Goal: Task Accomplishment & Management: Complete application form

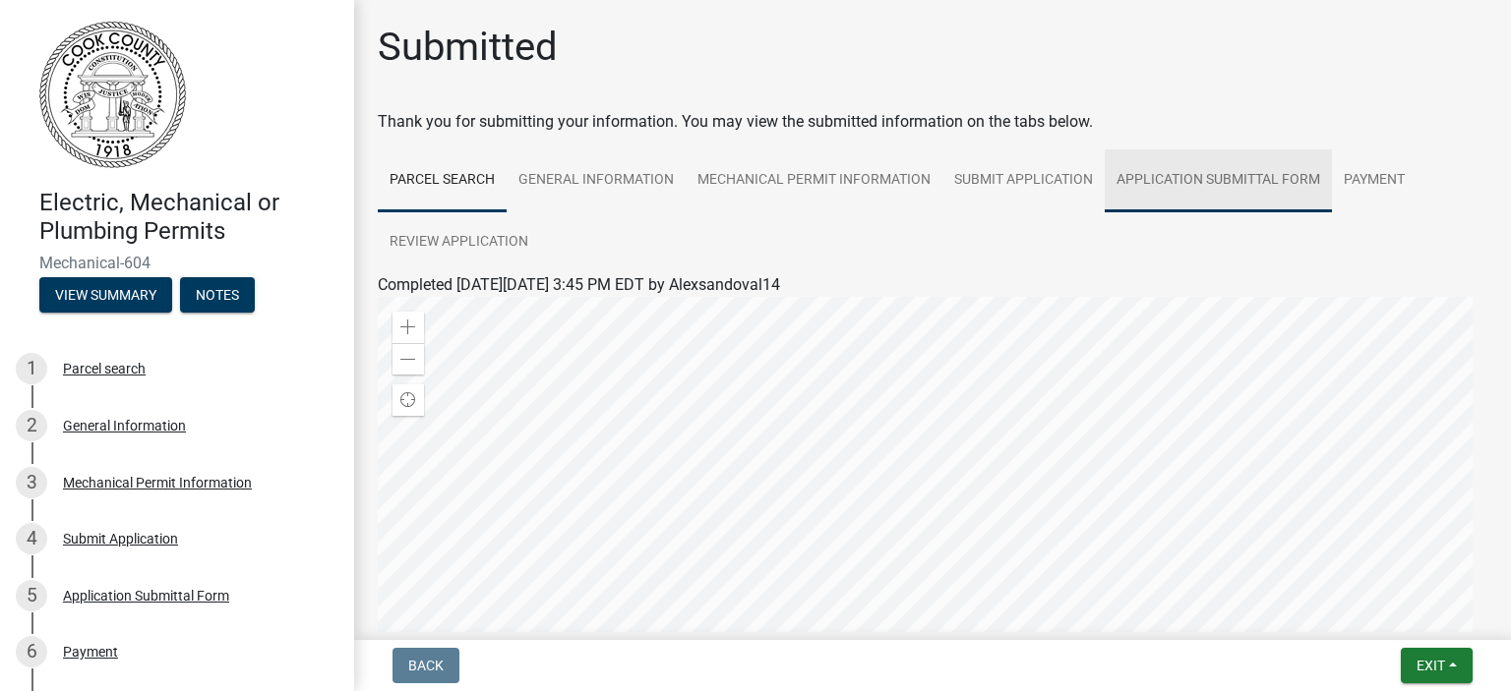
click at [1173, 175] on link "Application Submittal Form" at bounding box center [1217, 180] width 227 height 63
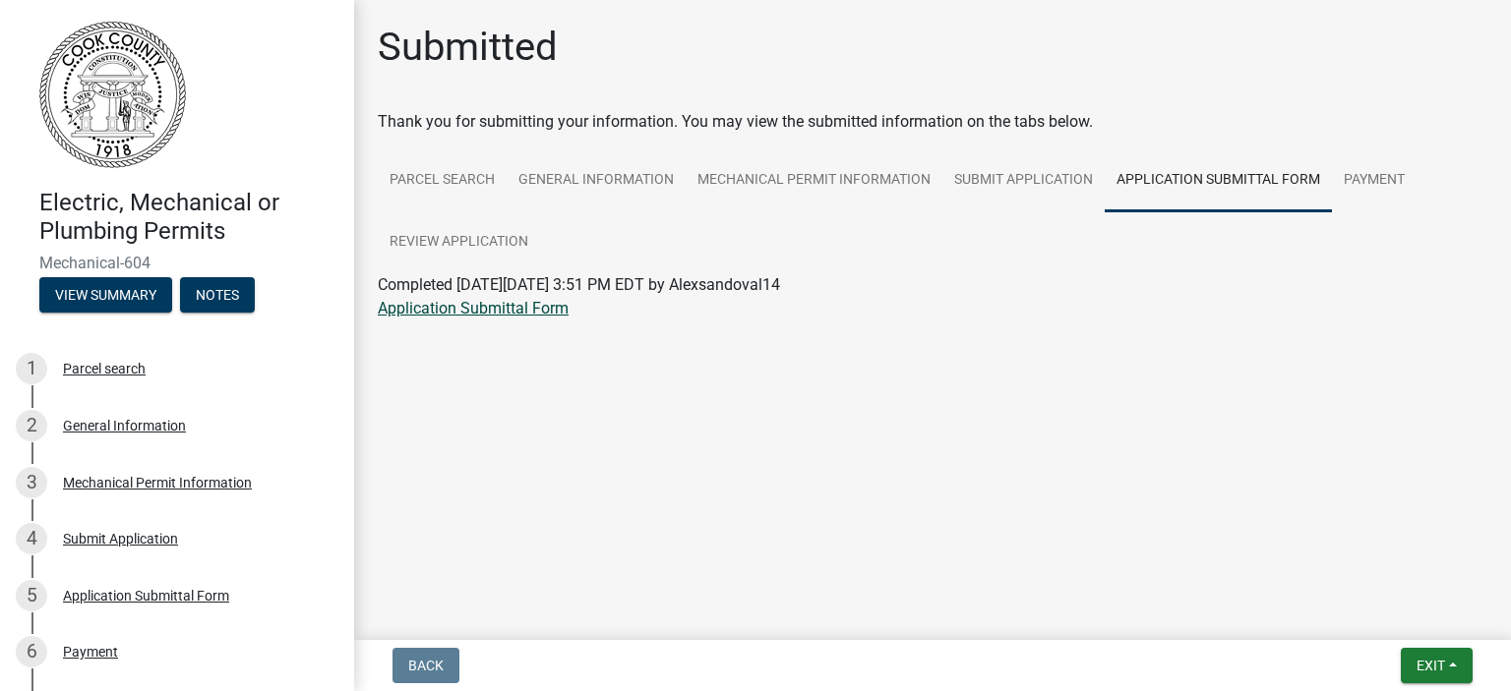
click at [434, 313] on link "Application Submittal Form" at bounding box center [473, 308] width 191 height 19
click at [471, 169] on link "Parcel search" at bounding box center [442, 180] width 129 height 63
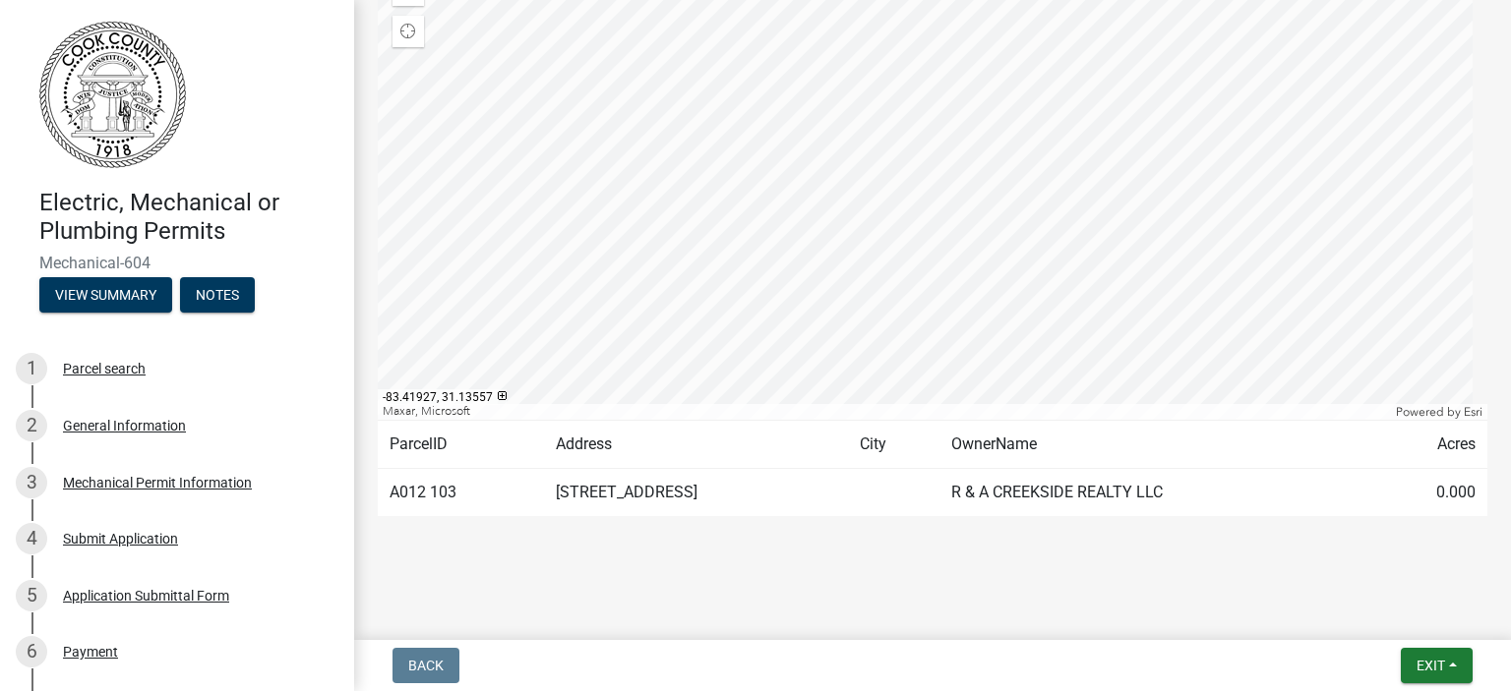
scroll to position [270, 0]
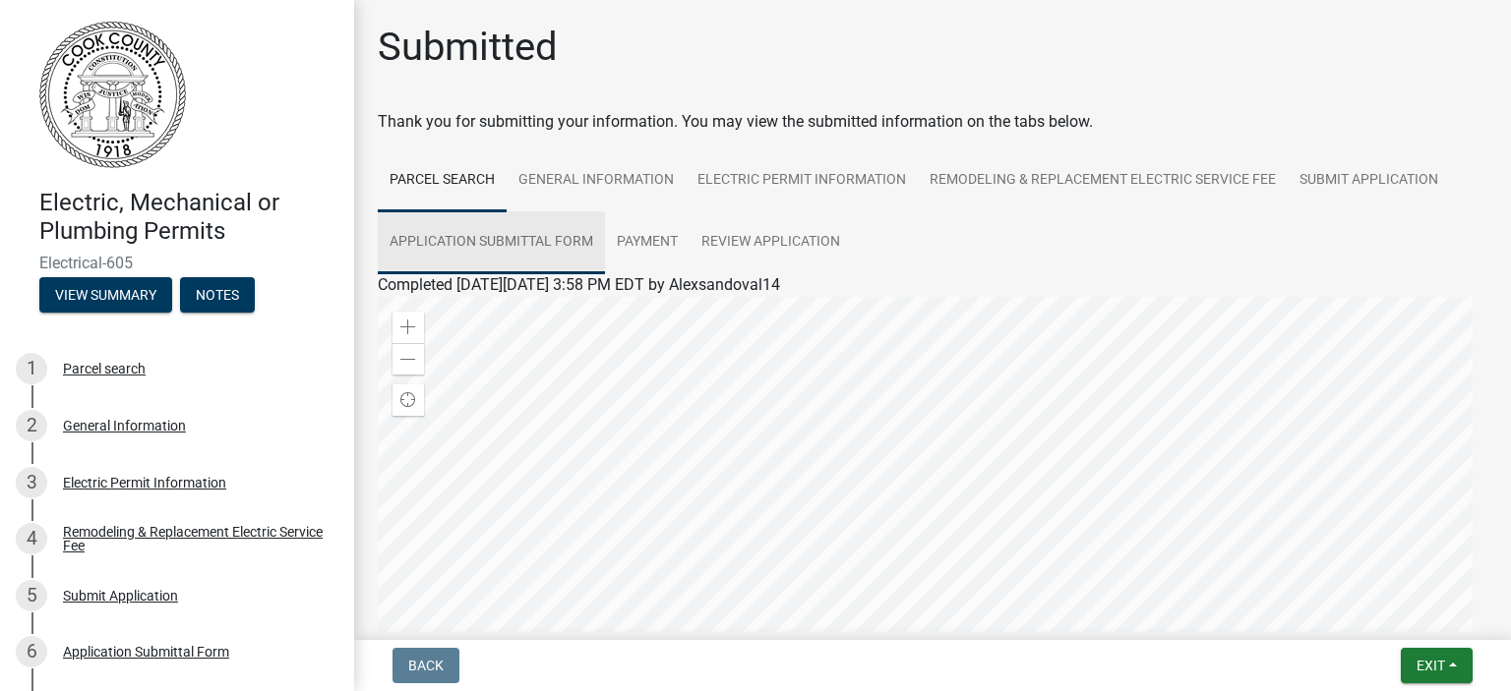
click at [445, 235] on link "Application Submittal Form" at bounding box center [491, 242] width 227 height 63
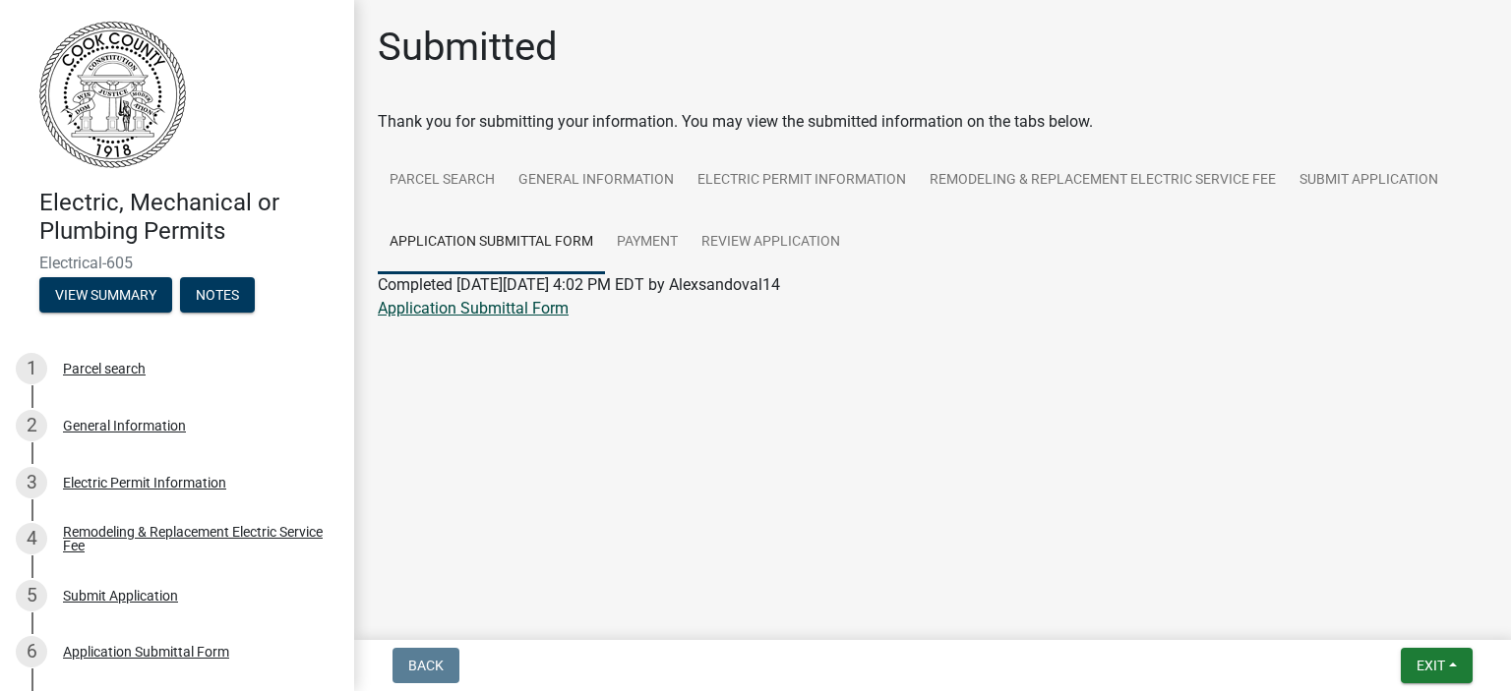
click at [437, 314] on link "Application Submittal Form" at bounding box center [473, 308] width 191 height 19
click at [433, 179] on link "Parcel search" at bounding box center [442, 180] width 129 height 63
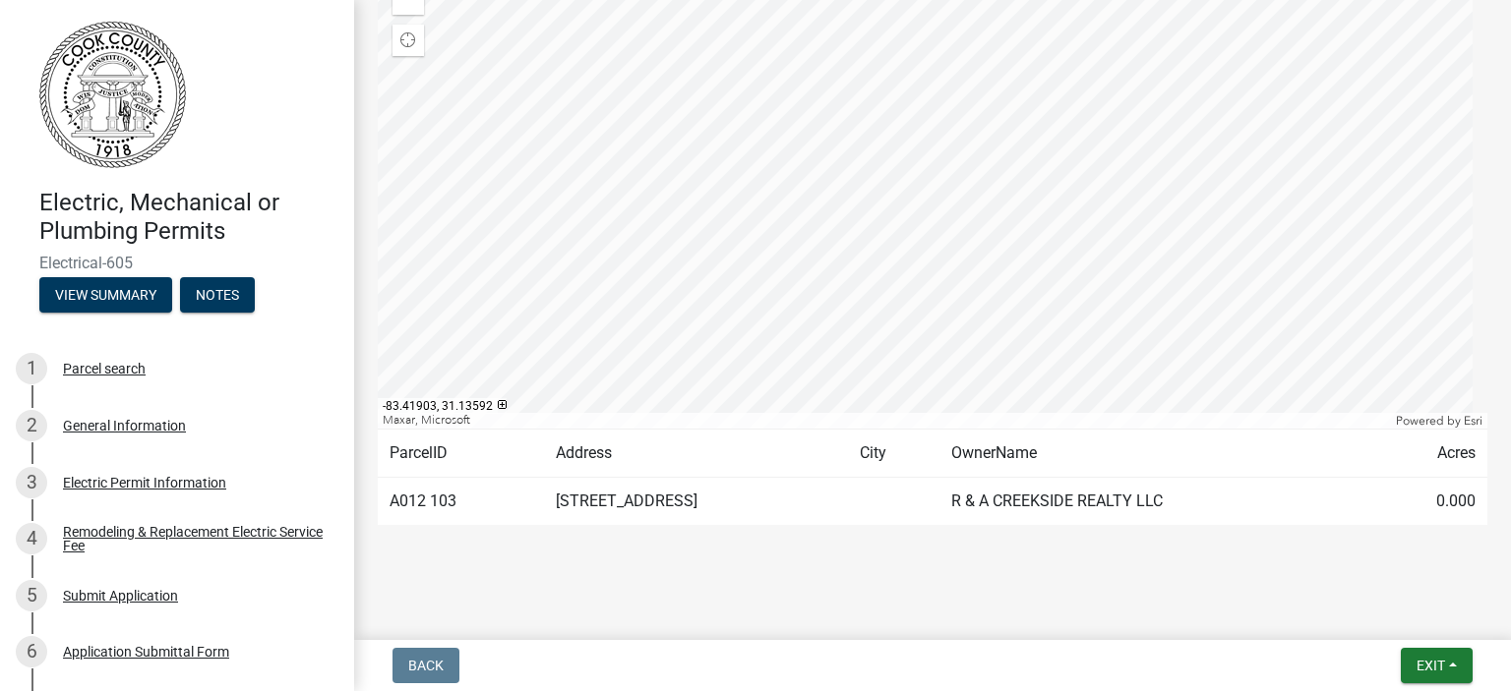
scroll to position [369, 0]
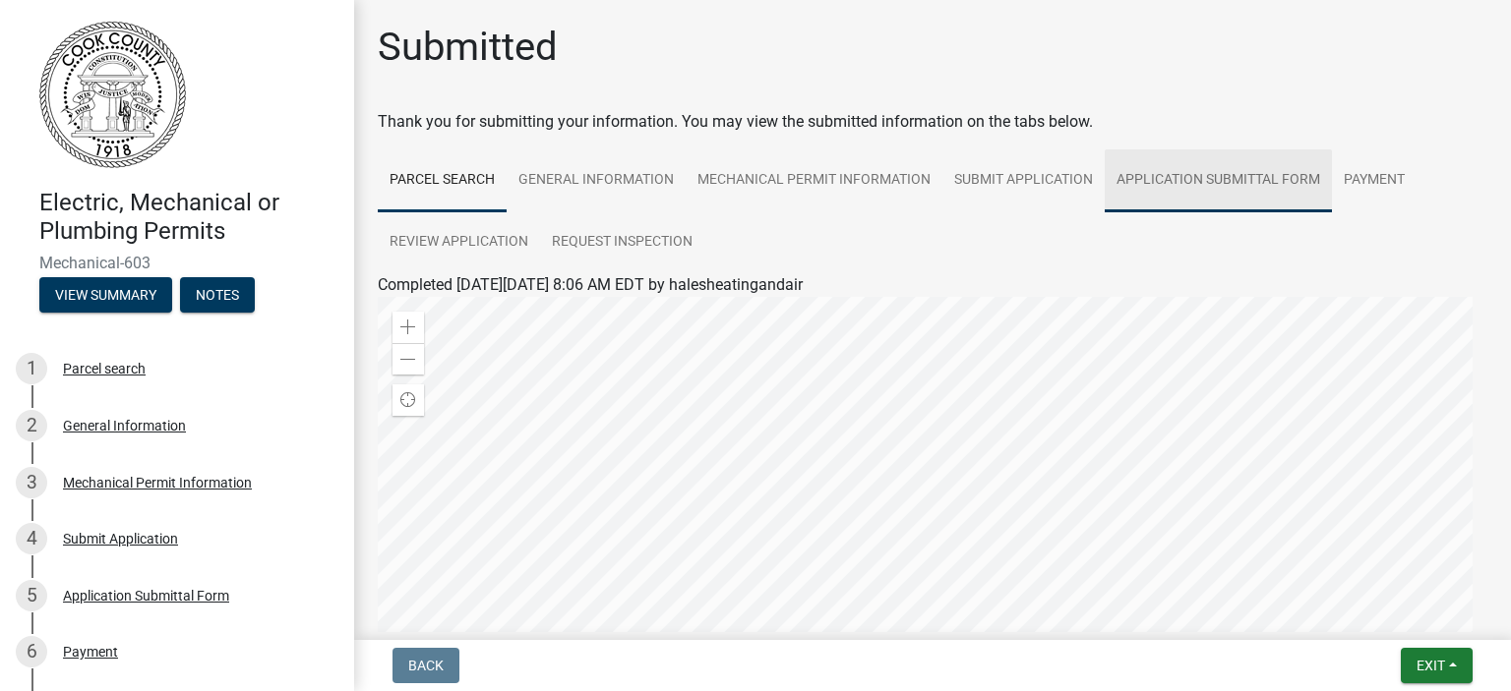
click at [1219, 173] on link "Application Submittal Form" at bounding box center [1217, 180] width 227 height 63
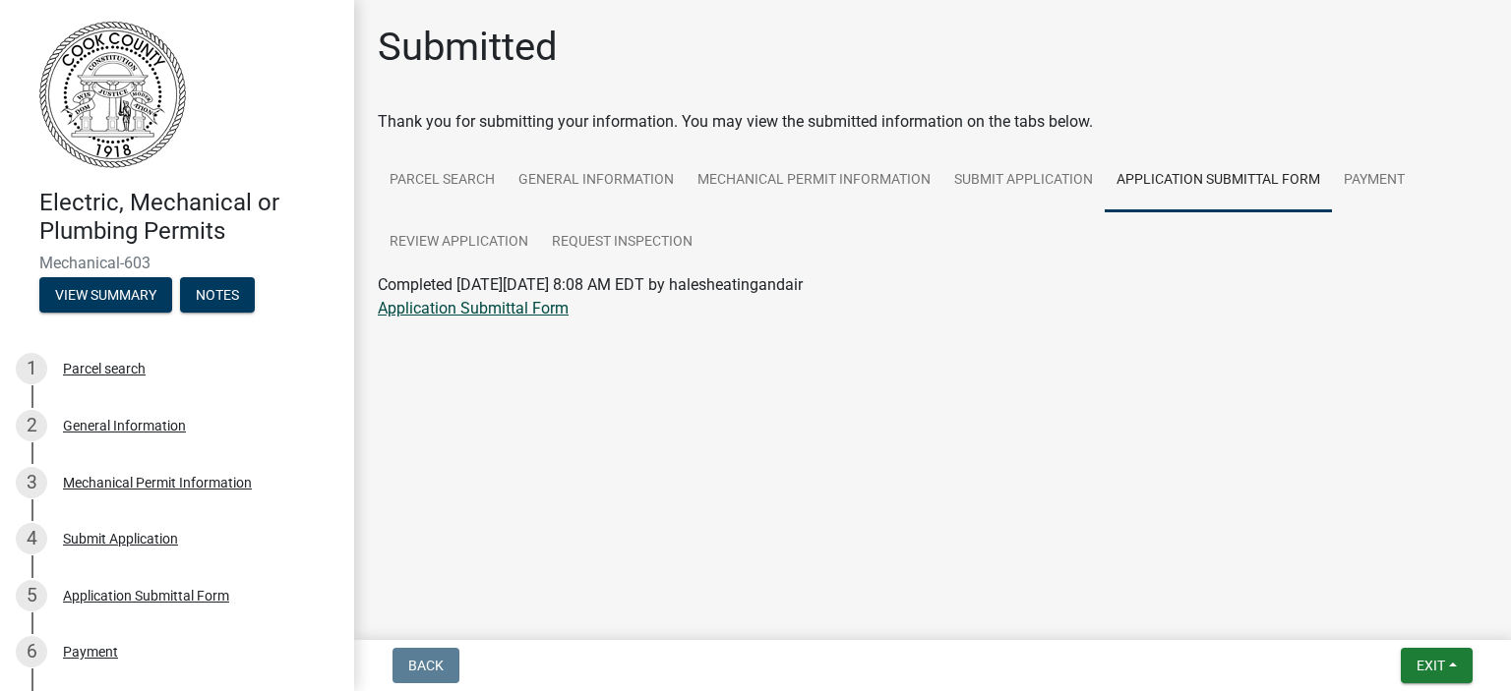
click at [417, 307] on link "Application Submittal Form" at bounding box center [473, 308] width 191 height 19
click at [442, 166] on link "Parcel search" at bounding box center [442, 180] width 129 height 63
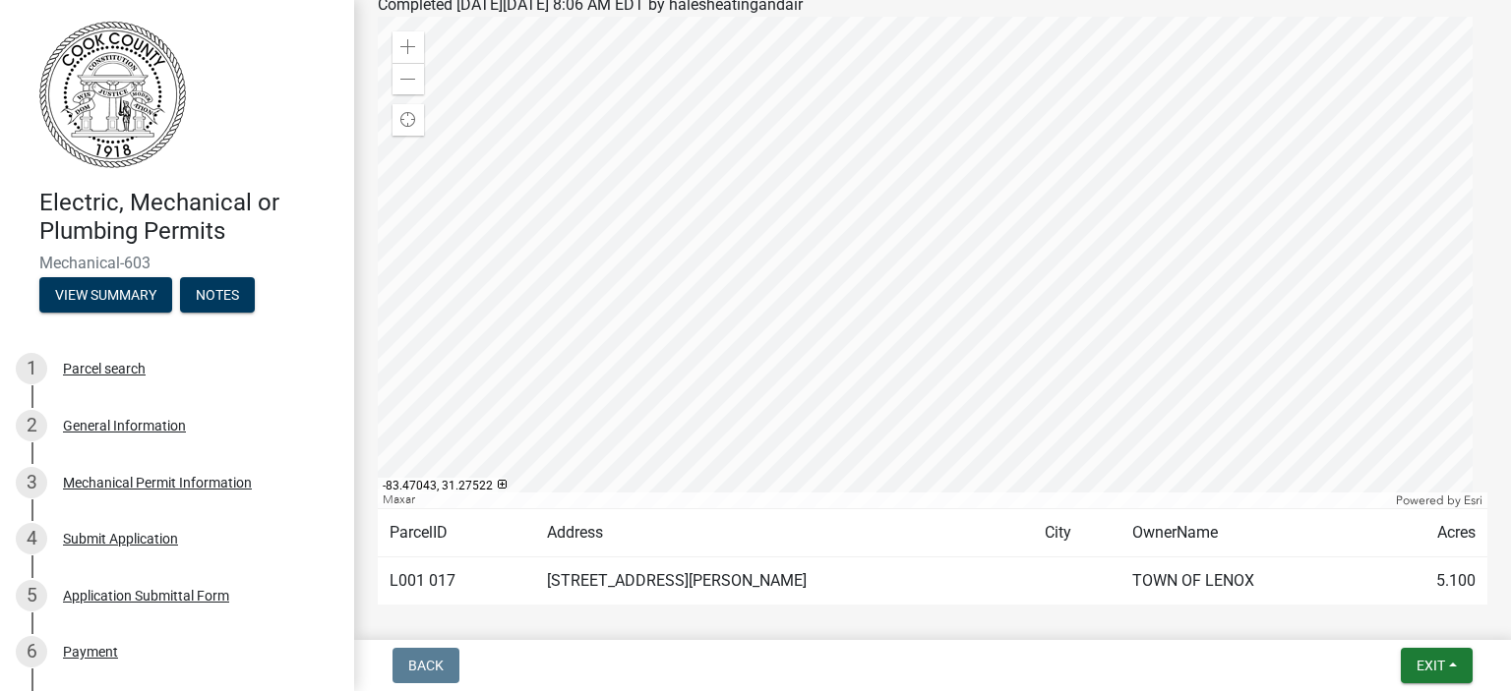
scroll to position [295, 0]
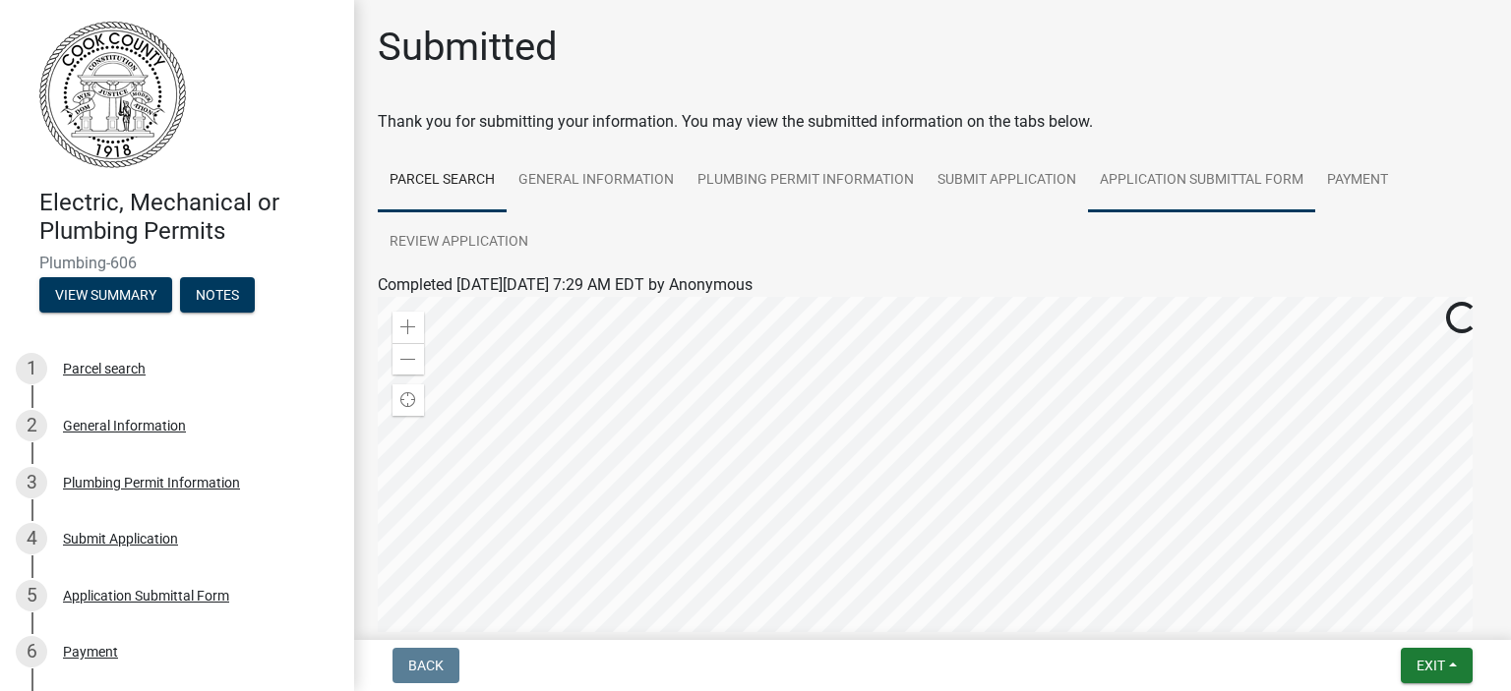
click at [1148, 166] on link "Application Submittal Form" at bounding box center [1201, 180] width 227 height 63
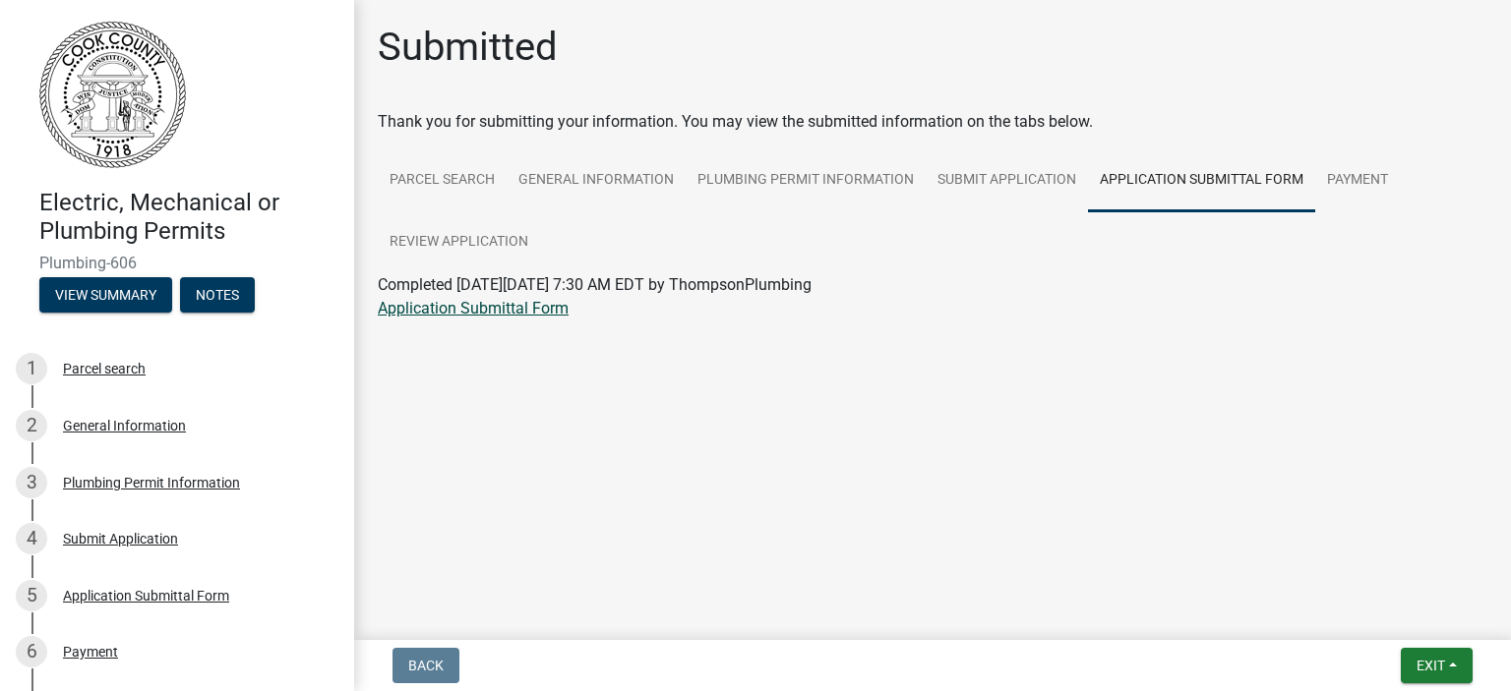
click at [510, 315] on link "Application Submittal Form" at bounding box center [473, 308] width 191 height 19
click at [431, 151] on link "Parcel search" at bounding box center [442, 180] width 129 height 63
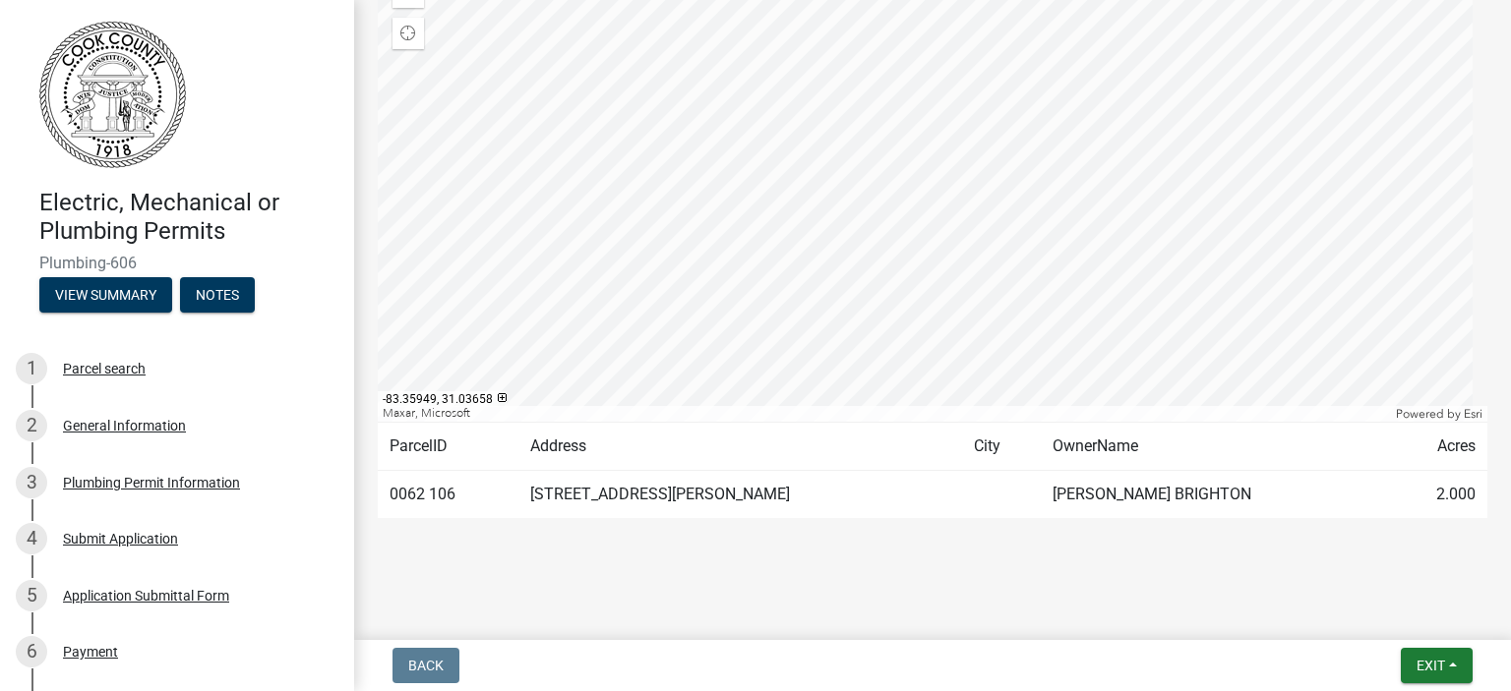
scroll to position [369, 0]
